Goal: Information Seeking & Learning: Understand process/instructions

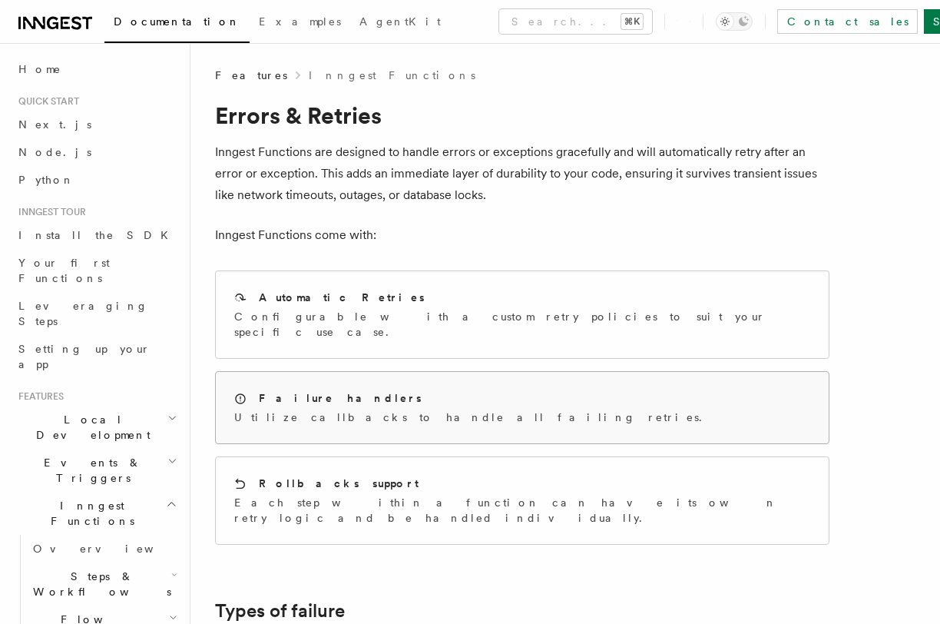
click at [536, 383] on div "Failure handlers Utilize callbacks to handle all failing retries." at bounding box center [522, 407] width 613 height 71
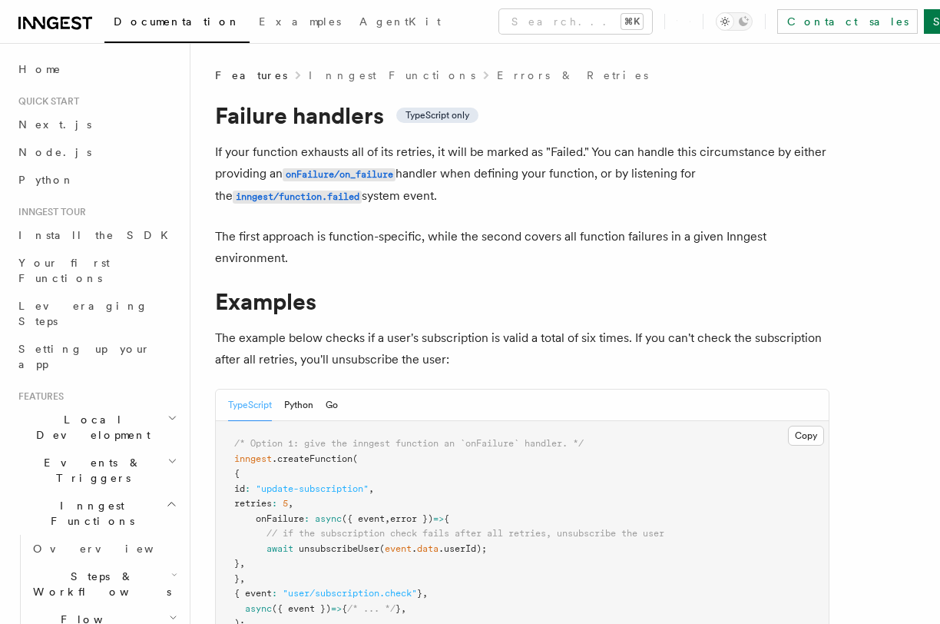
click at [352, 409] on div "TypeScript Python Go" at bounding box center [522, 404] width 613 height 31
click at [346, 409] on div "TypeScript Python Go" at bounding box center [522, 404] width 613 height 31
click at [336, 409] on button "Go" at bounding box center [332, 404] width 12 height 31
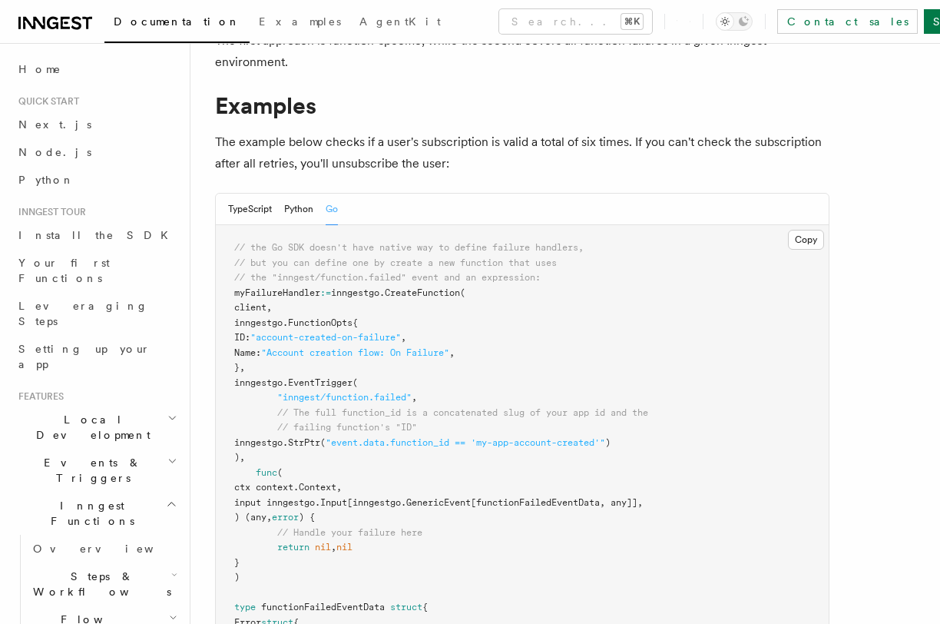
scroll to position [202, 0]
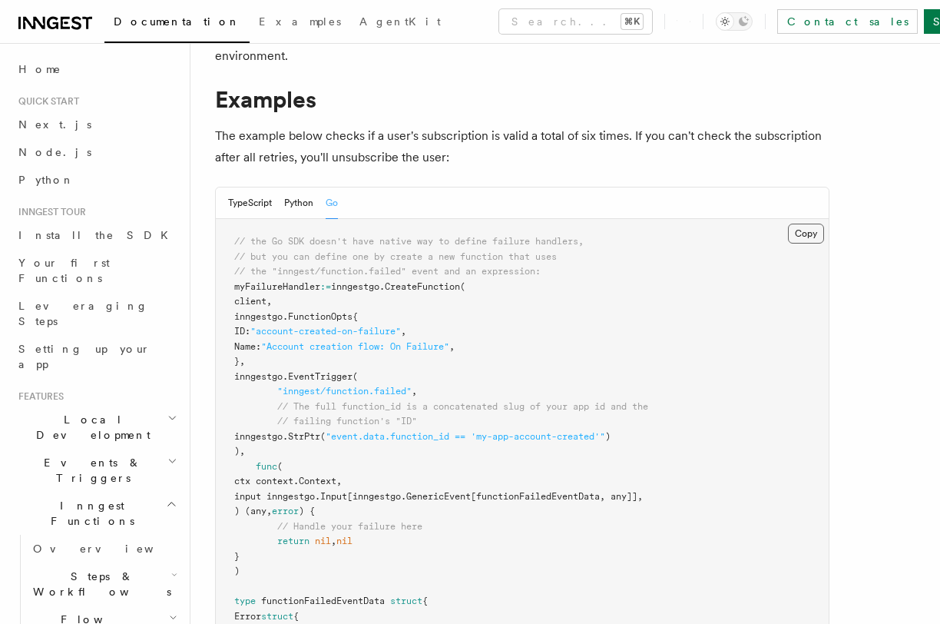
click at [817, 234] on button "Copy Copied" at bounding box center [806, 234] width 36 height 20
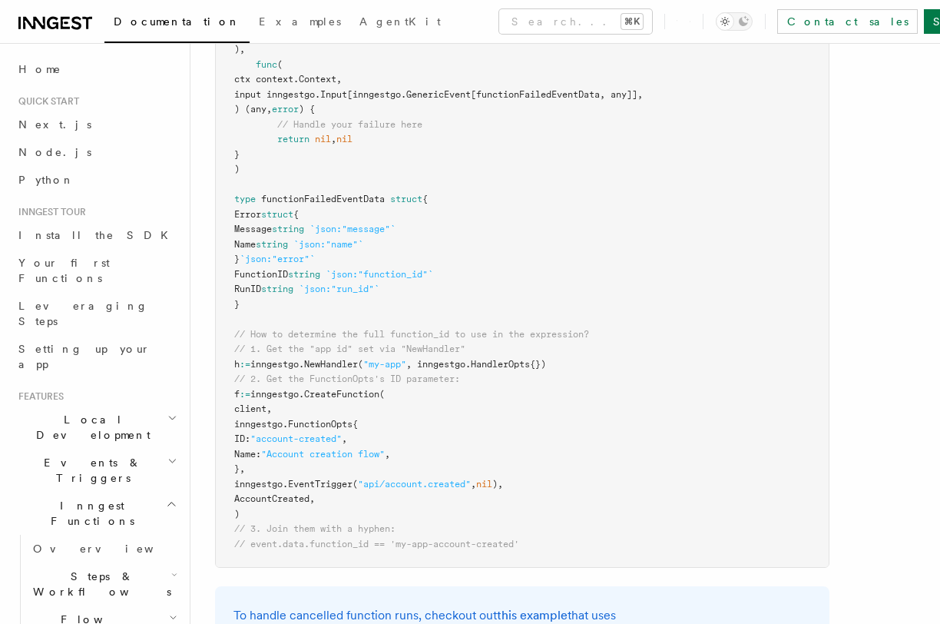
scroll to position [605, 0]
click at [277, 495] on span "AccountCreated," at bounding box center [274, 497] width 81 height 11
click at [310, 371] on pre "// the Go SDK doesn't have native way to define failure handlers, // but you ca…" at bounding box center [522, 191] width 613 height 750
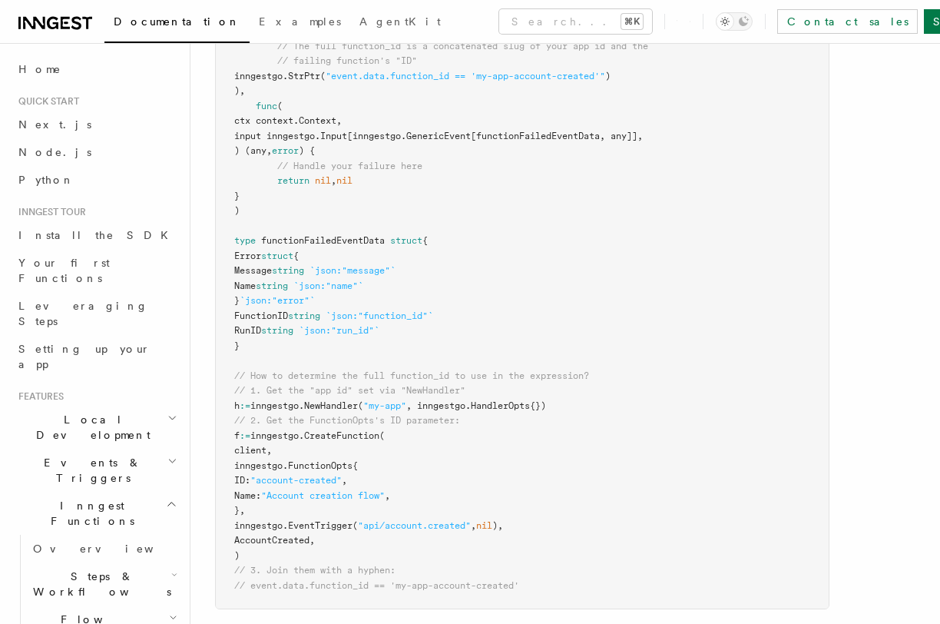
scroll to position [560, 0]
click at [320, 247] on span "functionFailedEventData" at bounding box center [323, 242] width 124 height 11
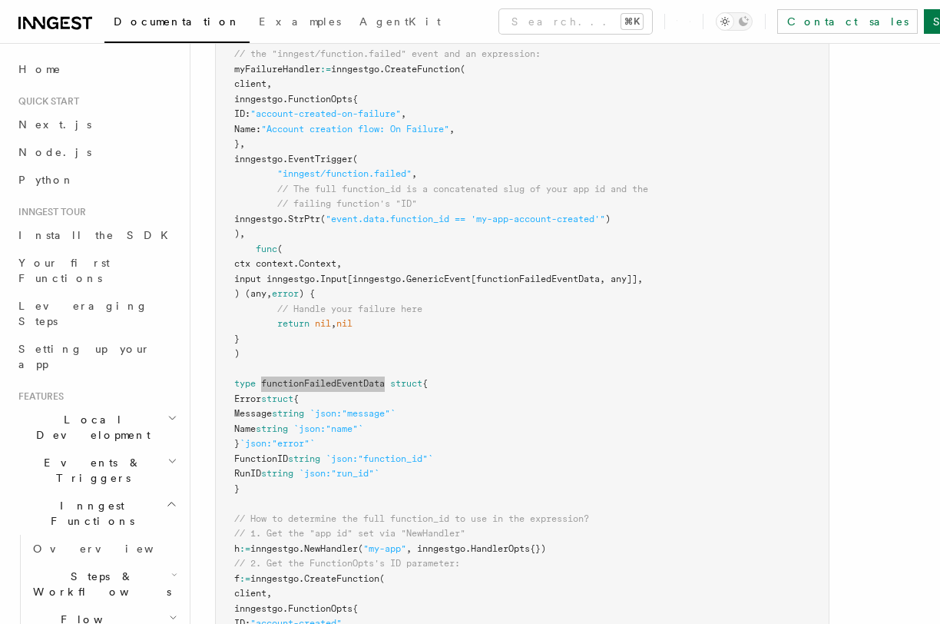
scroll to position [0, 0]
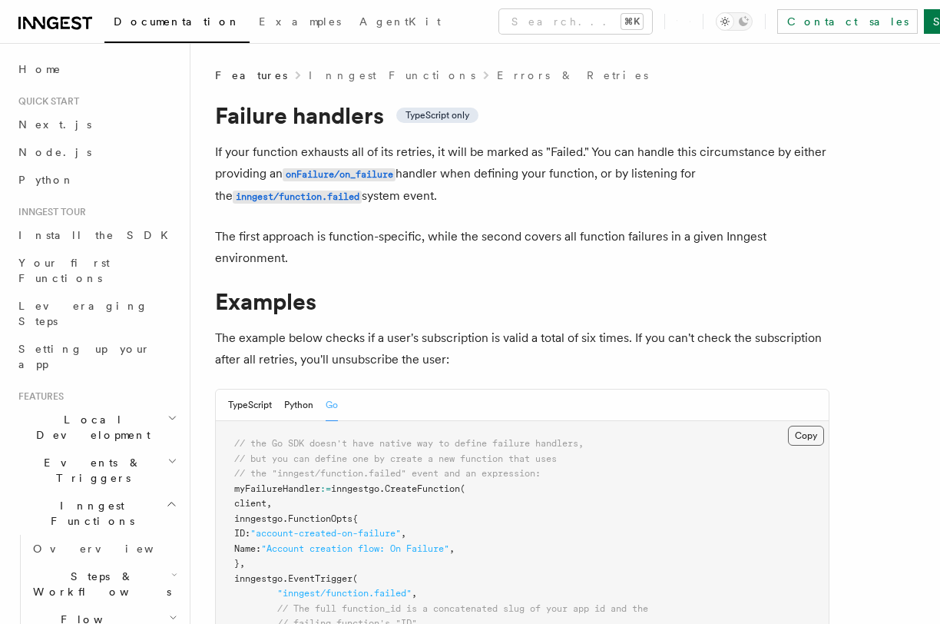
click at [804, 432] on button "Copy Copied" at bounding box center [806, 436] width 36 height 20
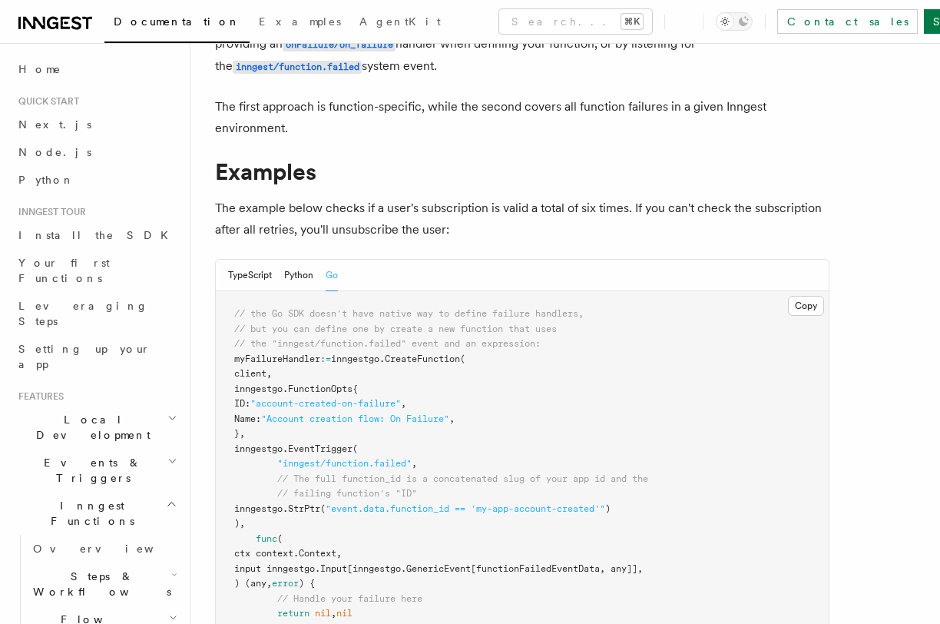
scroll to position [134, 0]
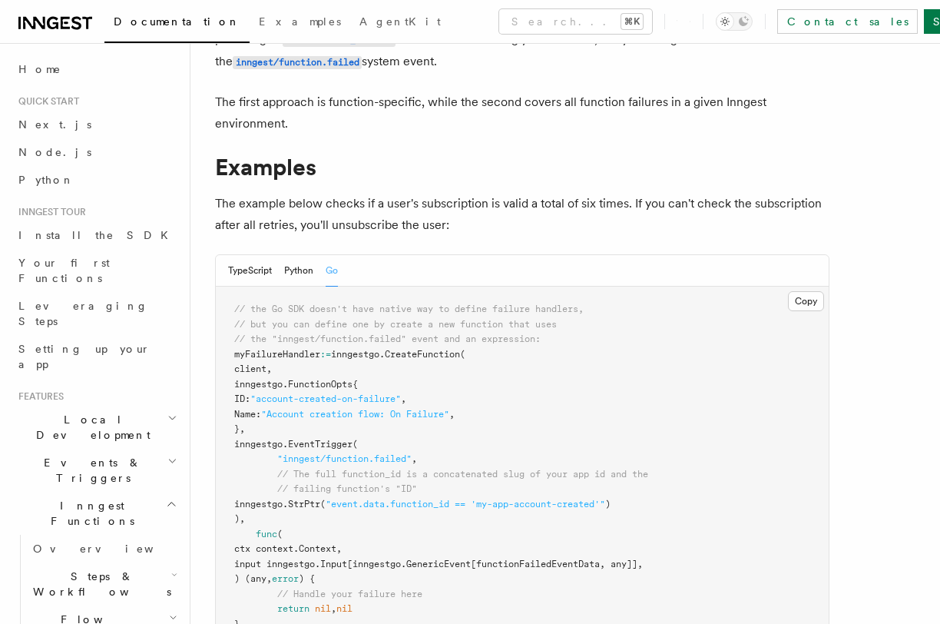
drag, startPoint x: 316, startPoint y: 383, endPoint x: 347, endPoint y: 427, distance: 54.6
click at [461, 502] on span ""event.data.function_id == 'my-app-account-created'"" at bounding box center [466, 504] width 280 height 11
click at [384, 505] on span ""event.data.function_id == 'my-app-account-created'"" at bounding box center [466, 504] width 280 height 11
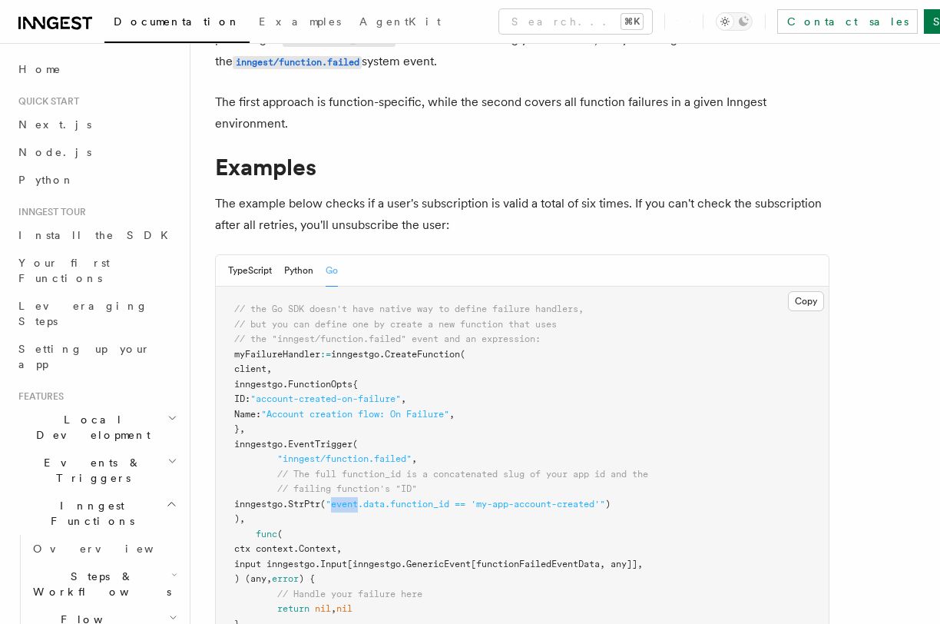
click at [384, 505] on span ""event.data.function_id == 'my-app-account-created'"" at bounding box center [466, 504] width 280 height 11
click at [476, 505] on span ""event.data.function_id == 'my-app-account-created'"" at bounding box center [466, 504] width 280 height 11
copy span "event.data.function_id"
click at [320, 507] on span "StrPtr" at bounding box center [304, 504] width 32 height 11
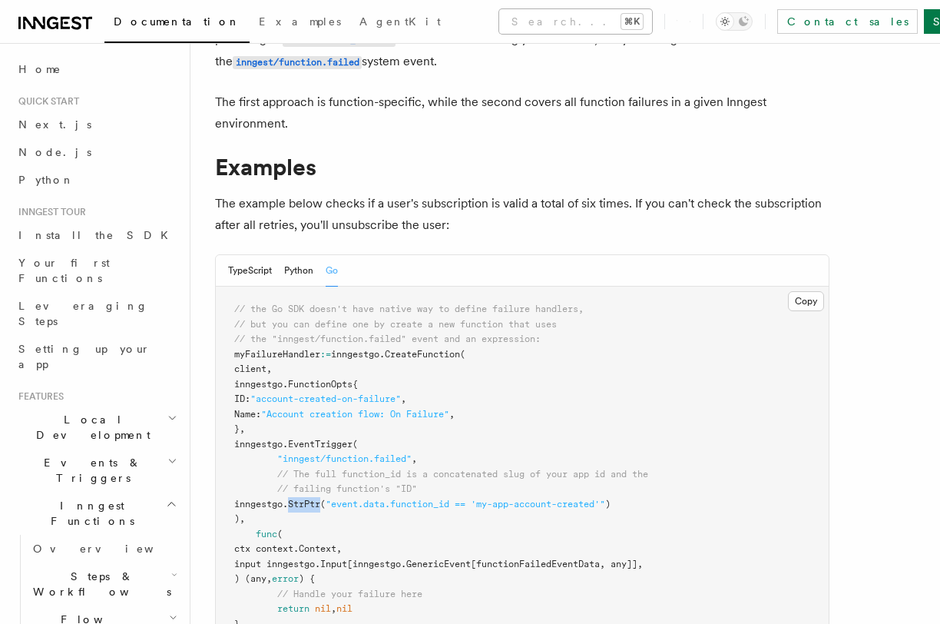
click at [510, 30] on button "Search... ⌘K" at bounding box center [575, 21] width 153 height 25
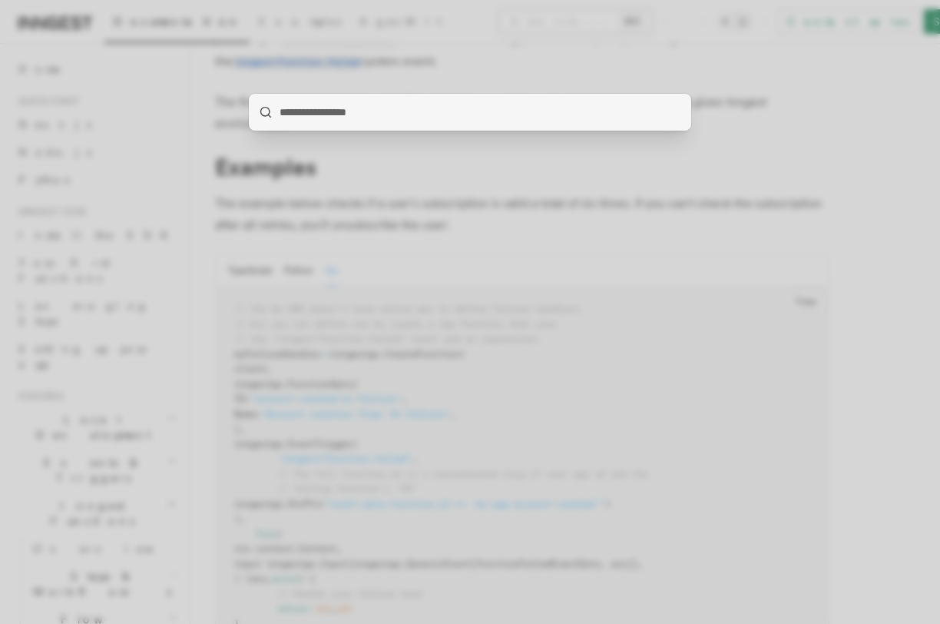
type input "*"
type input "**"
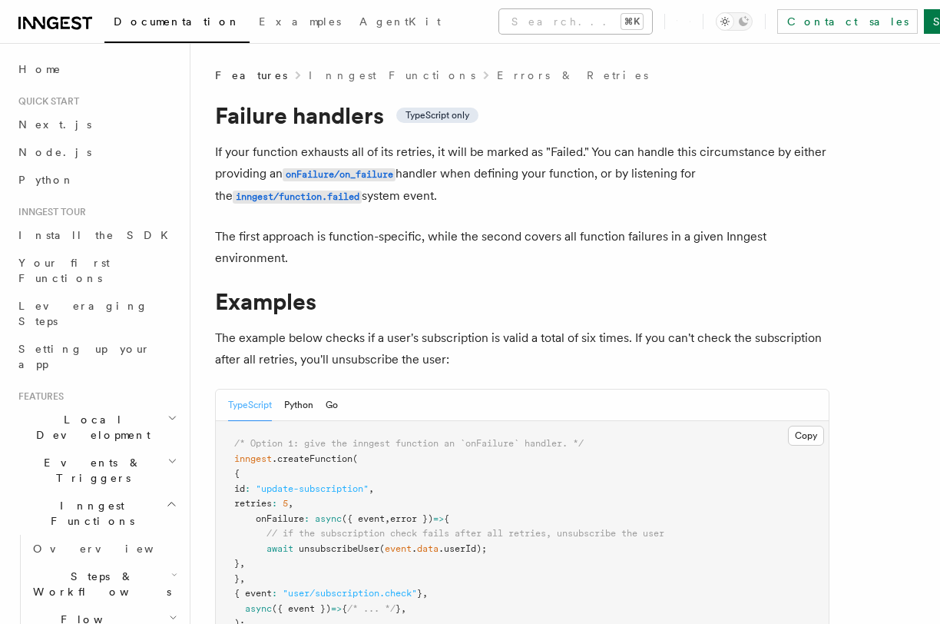
click at [499, 15] on button "Search... ⌘K" at bounding box center [575, 21] width 153 height 25
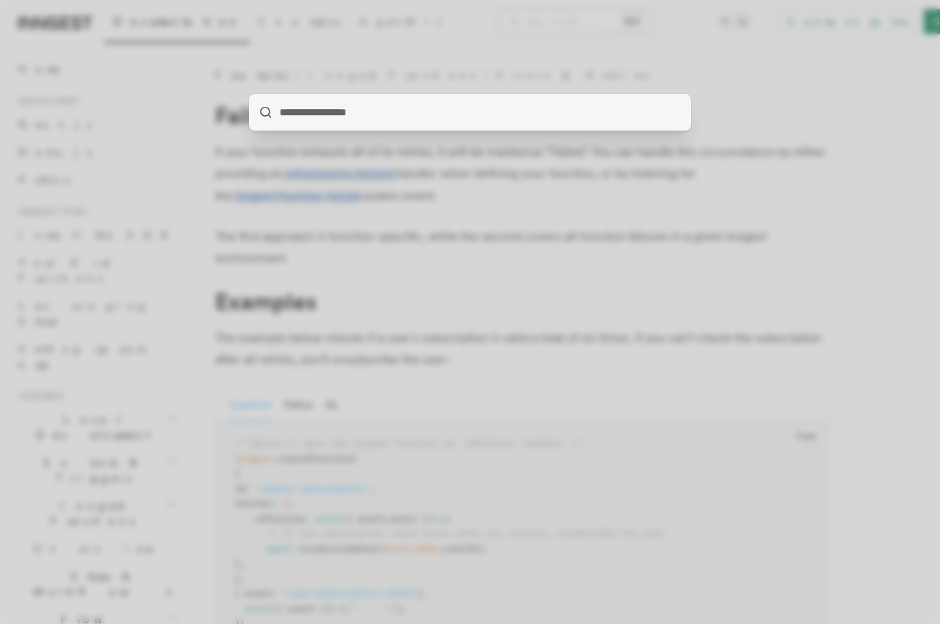
type input "*"
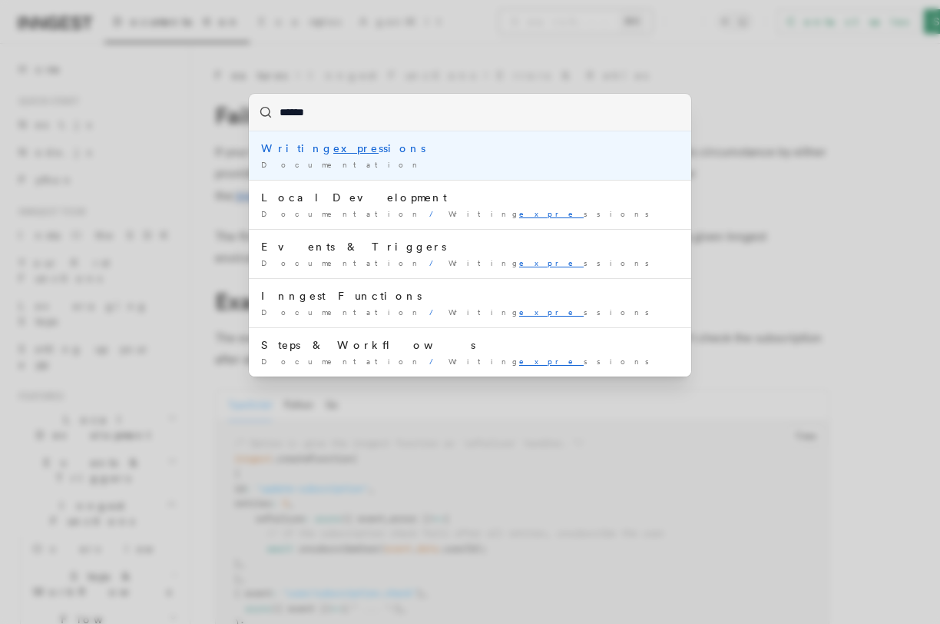
type input "*******"
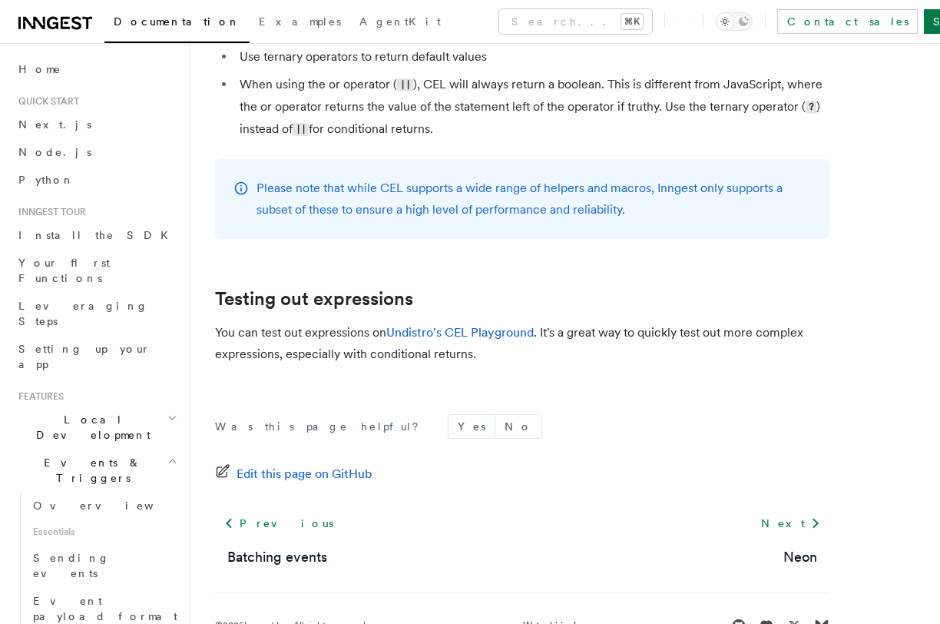
scroll to position [1751, 0]
click at [450, 340] on link "Undistro's CEL Playground" at bounding box center [459, 333] width 147 height 15
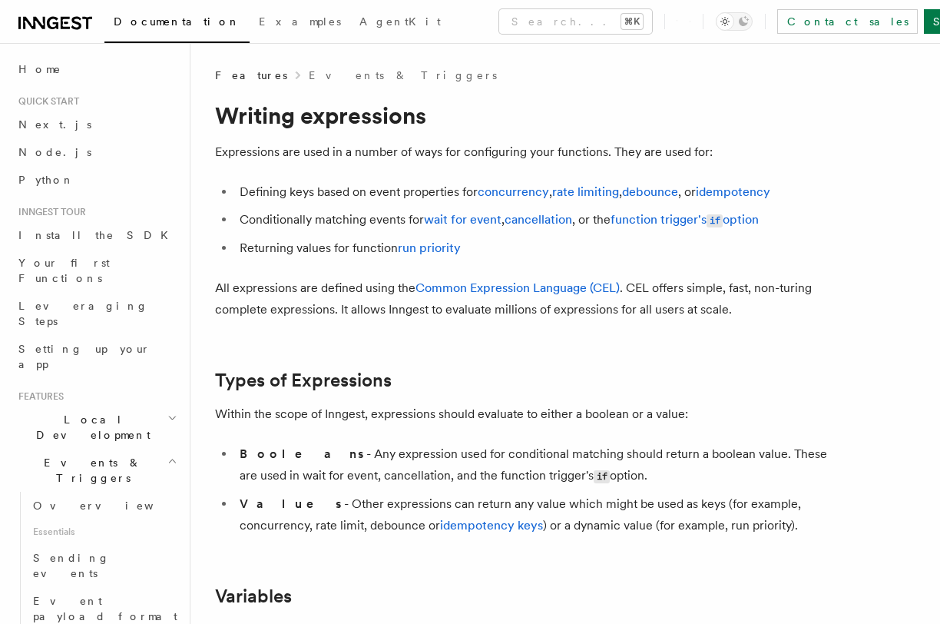
click at [317, 473] on li "Booleans - Any expression used for conditional matching should return a boolean…" at bounding box center [532, 465] width 595 height 44
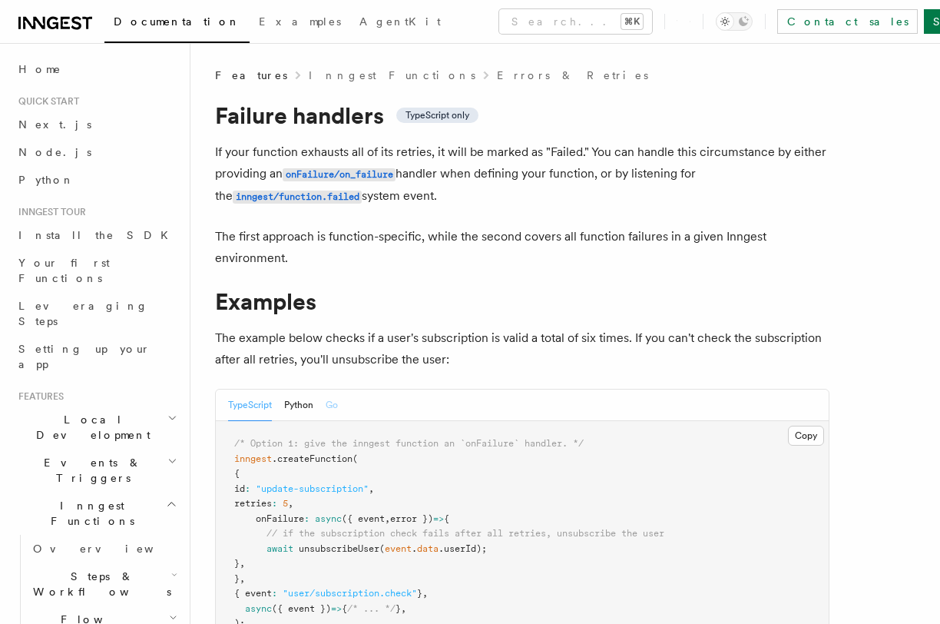
click at [333, 402] on button "Go" at bounding box center [332, 404] width 12 height 31
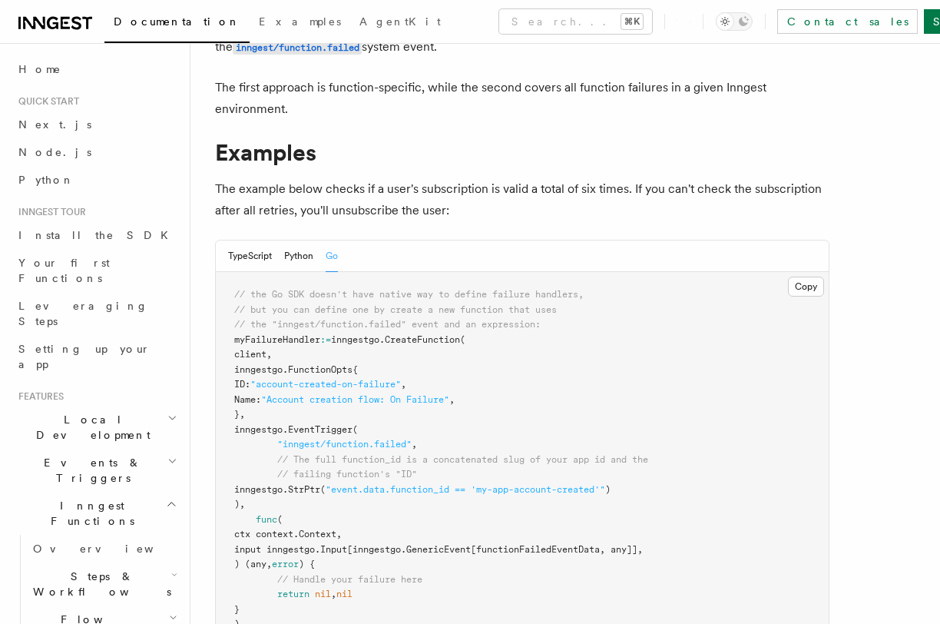
scroll to position [154, 0]
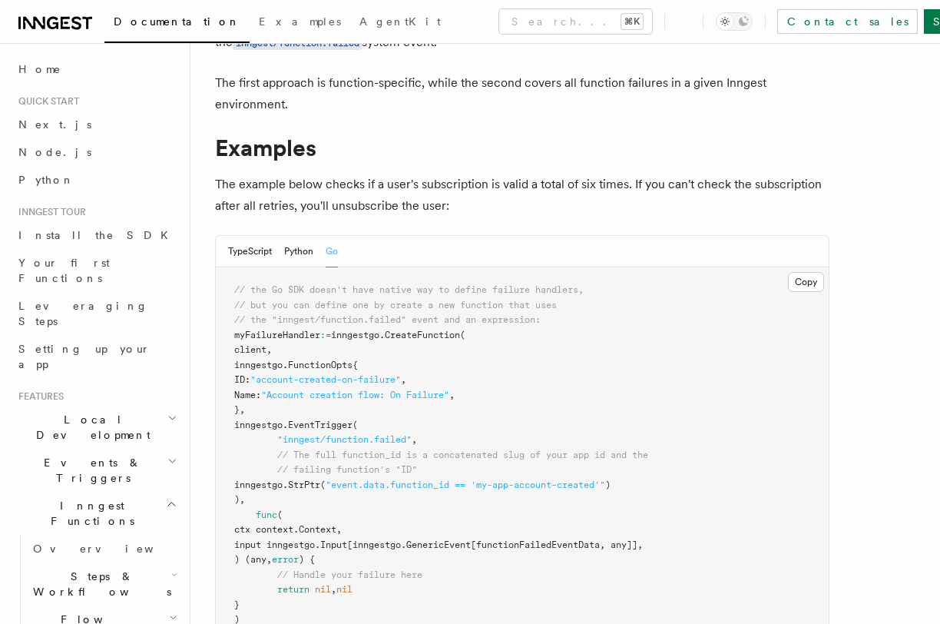
click at [536, 484] on span ""event.data.function_id == 'my-app-account-created'"" at bounding box center [466, 484] width 280 height 11
click at [533, 486] on span ""event.data.function_id == 'my-app-account-created'"" at bounding box center [466, 484] width 280 height 11
click at [605, 486] on span ""event.data.function_id == 'my-app-account-created'"" at bounding box center [466, 484] width 280 height 11
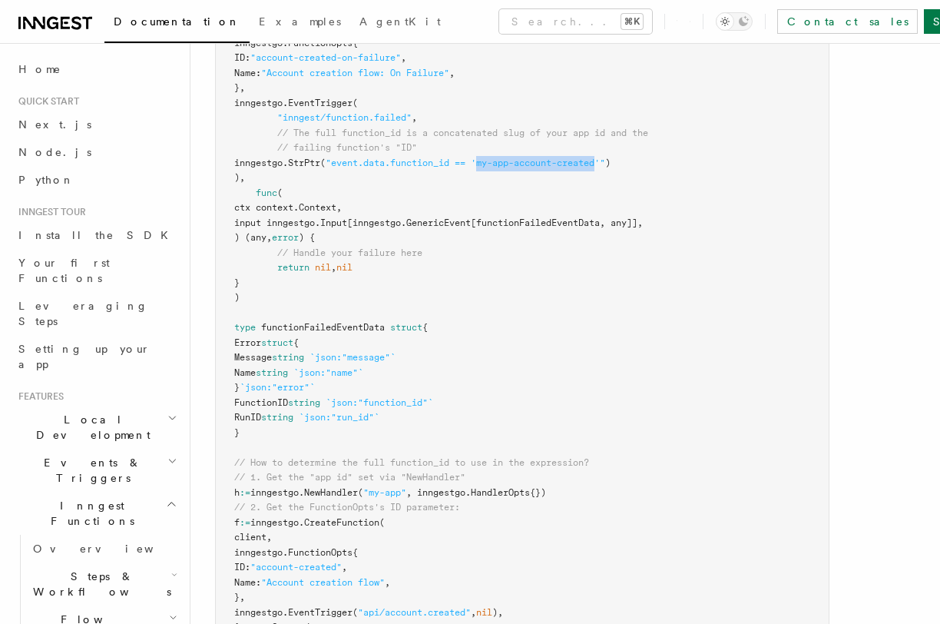
scroll to position [479, 0]
